Goal: Find specific page/section: Find specific page/section

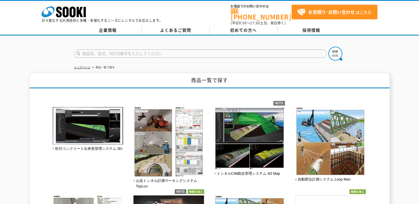
click at [143, 50] on input "text" at bounding box center [200, 54] width 253 height 8
type input "安全くん"
click at [329, 47] on button at bounding box center [336, 54] width 14 height 14
